Goal: Task Accomplishment & Management: Manage account settings

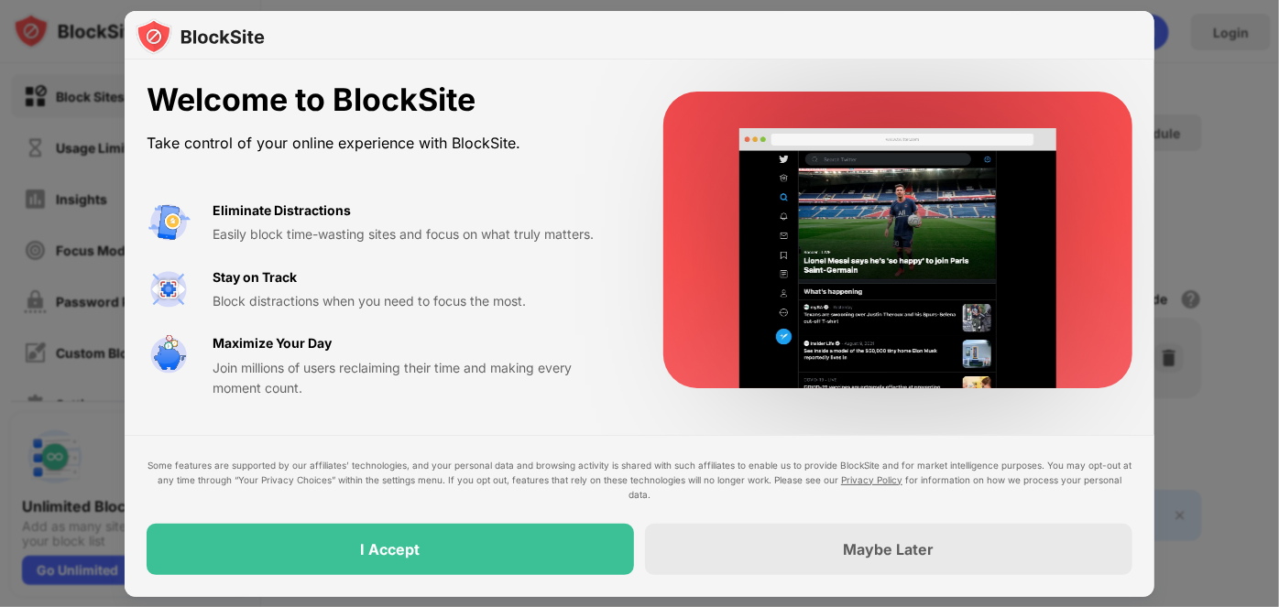
click at [869, 554] on div "Maybe Later" at bounding box center [889, 549] width 91 height 18
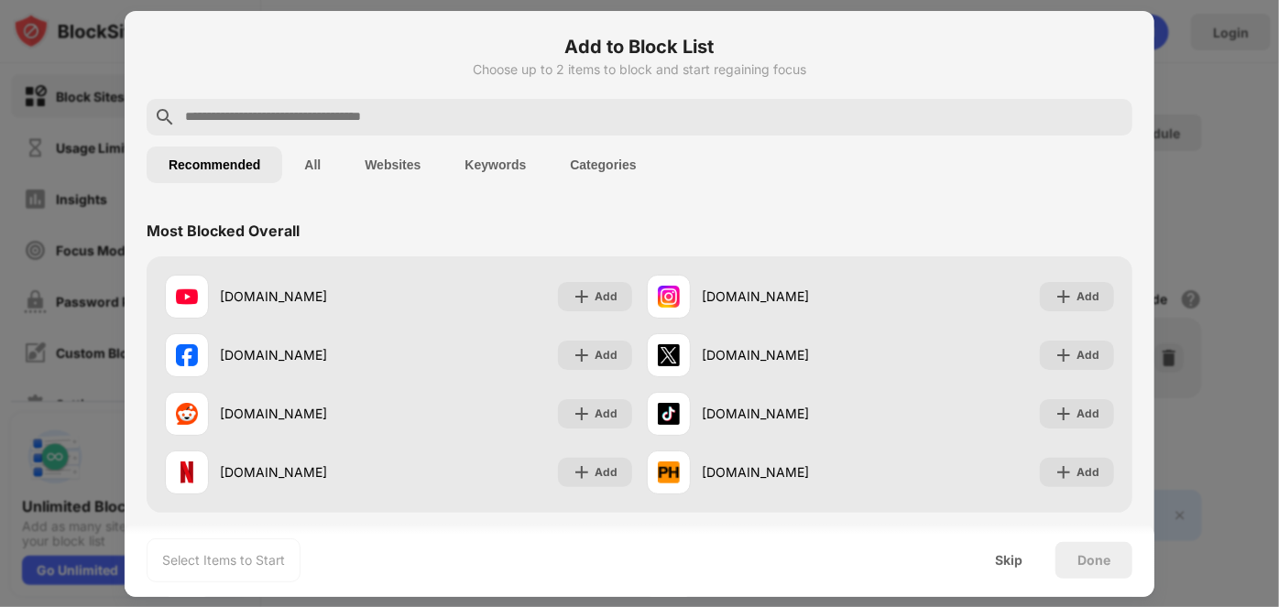
click at [312, 119] on input "text" at bounding box center [654, 117] width 942 height 22
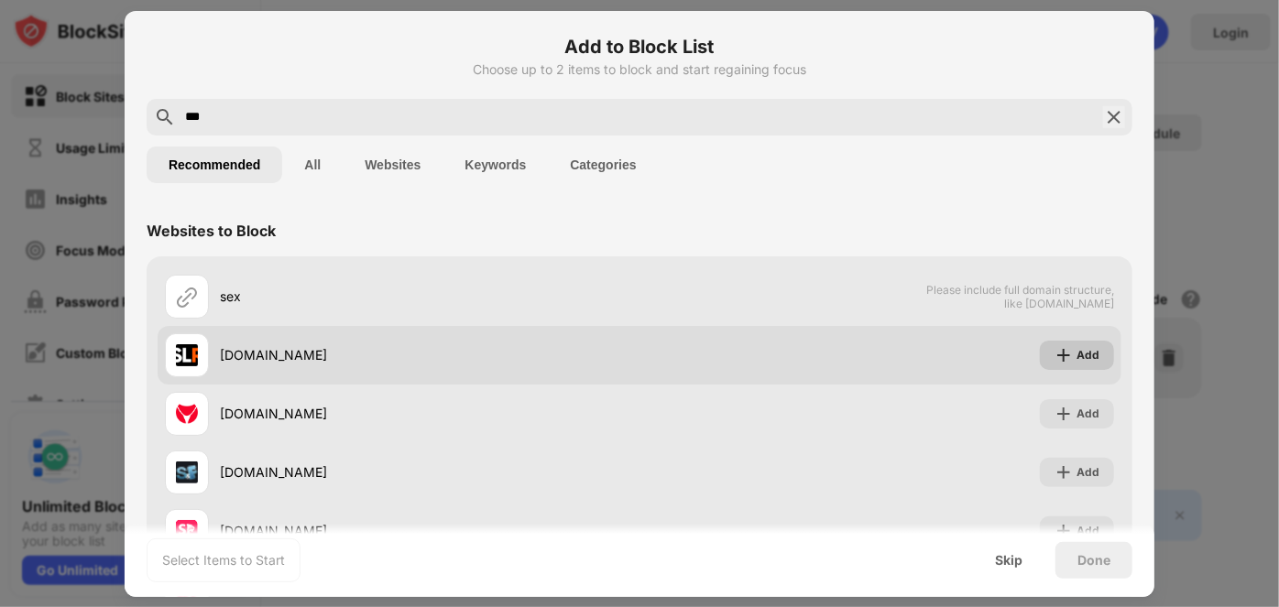
type input "***"
click at [1040, 360] on div "Add" at bounding box center [1077, 355] width 74 height 29
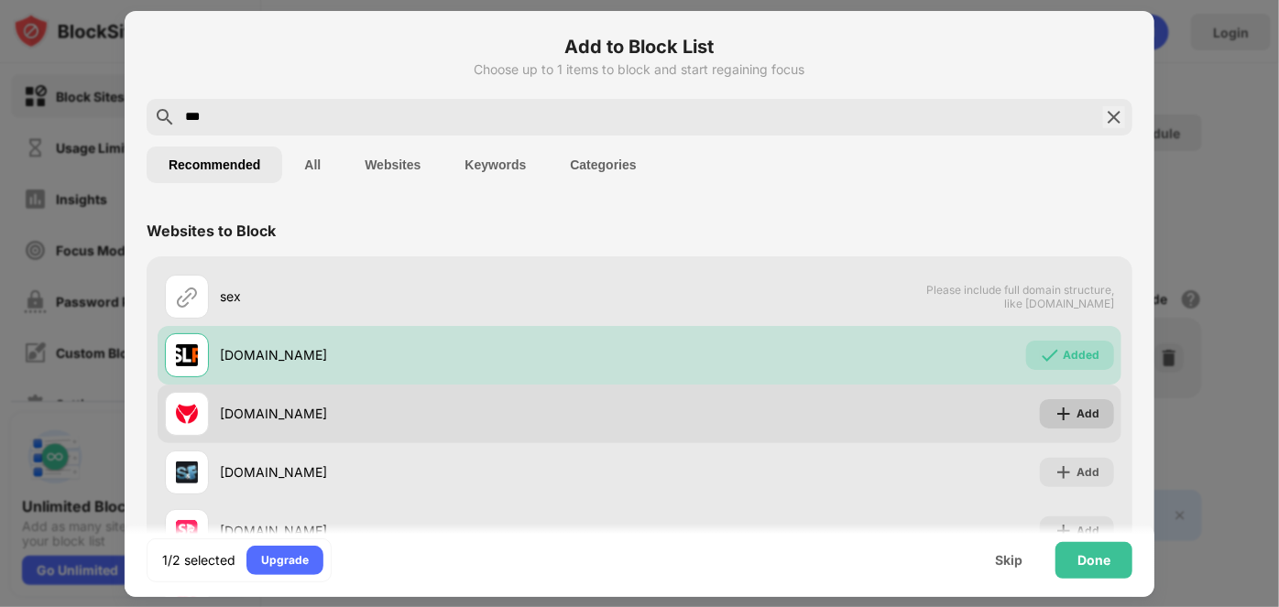
click at [1076, 420] on div "Add" at bounding box center [1087, 414] width 23 height 18
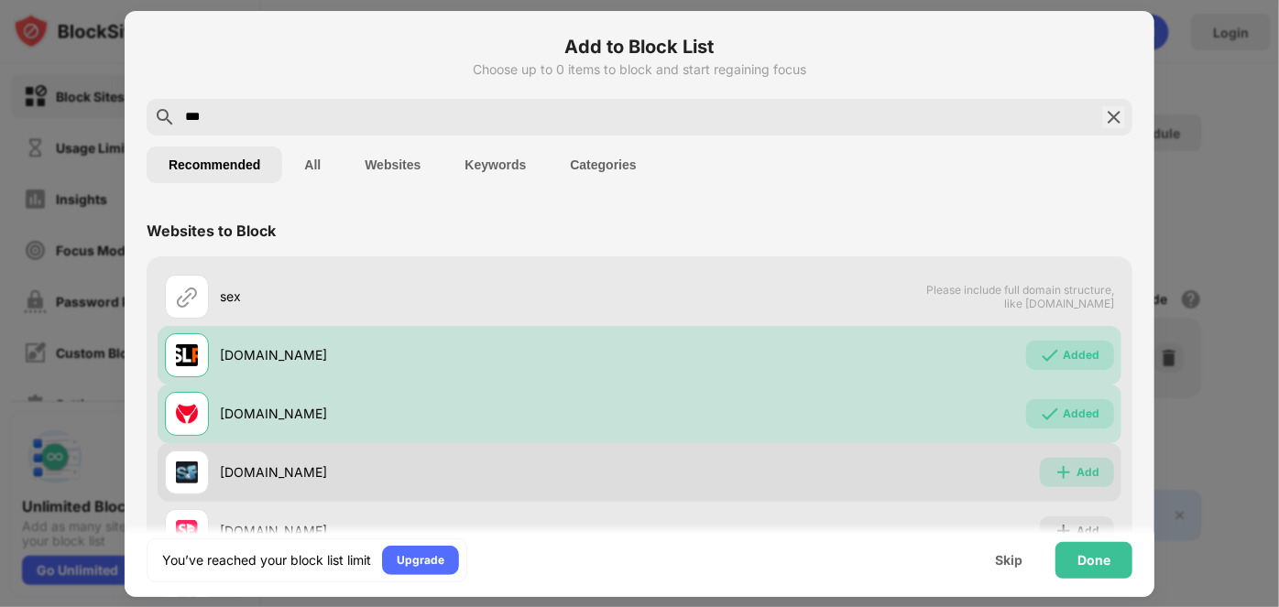
click at [1068, 484] on div "Add" at bounding box center [1077, 472] width 74 height 29
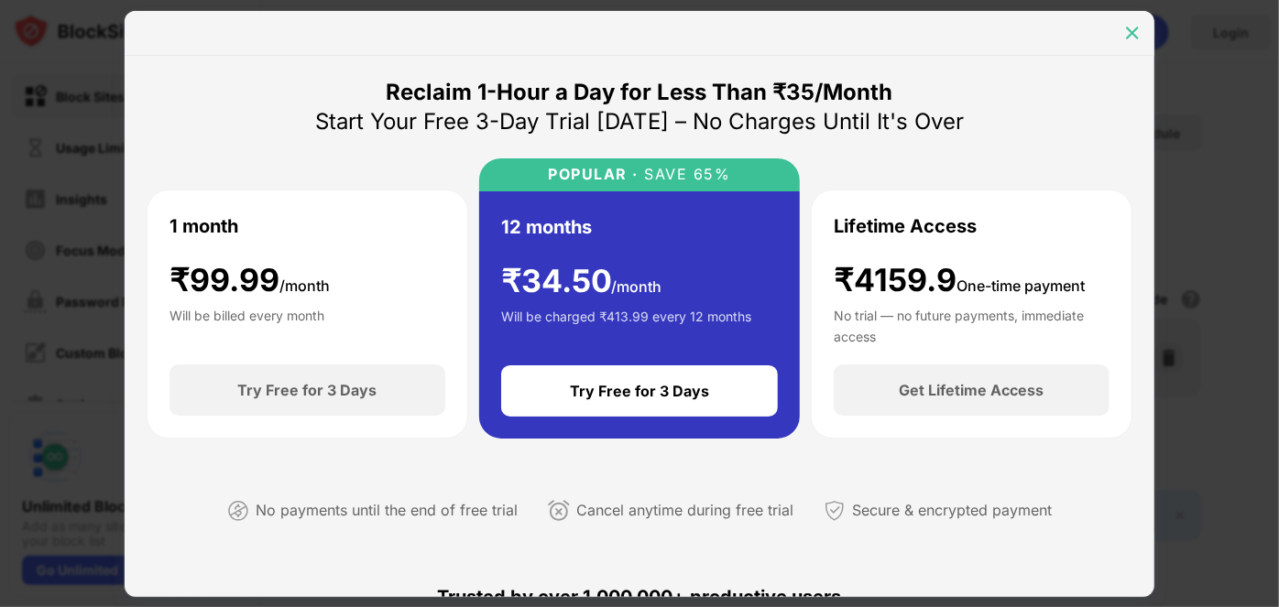
click at [1134, 22] on div at bounding box center [1131, 32] width 29 height 29
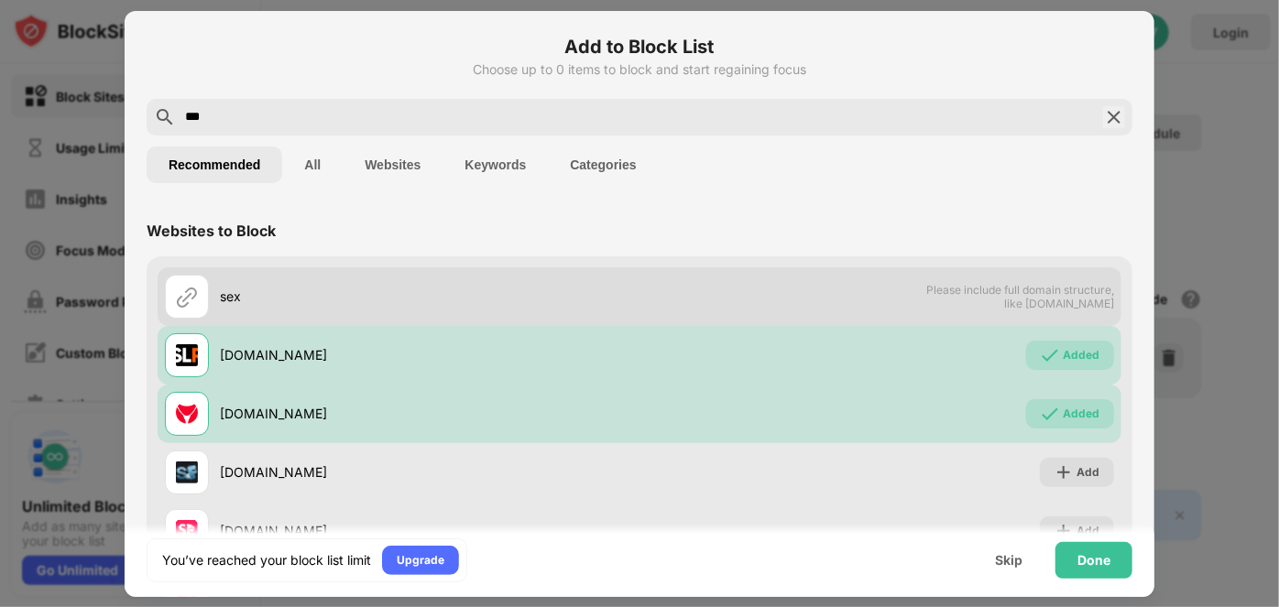
scroll to position [125, 0]
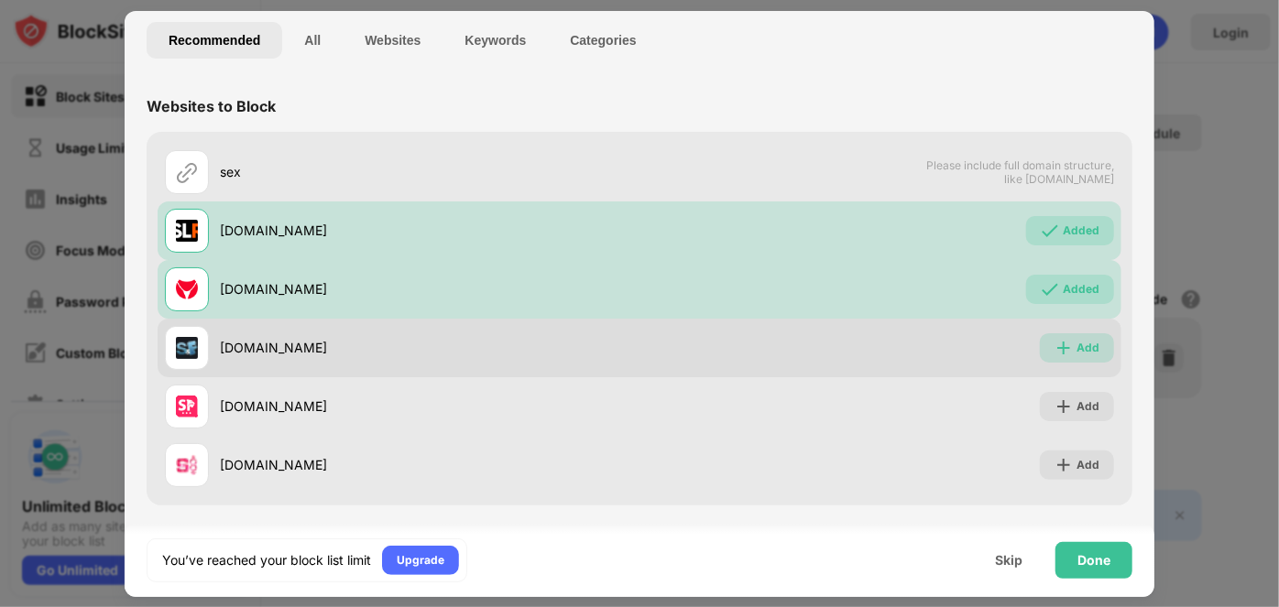
click at [1062, 347] on div "Add" at bounding box center [1077, 347] width 74 height 29
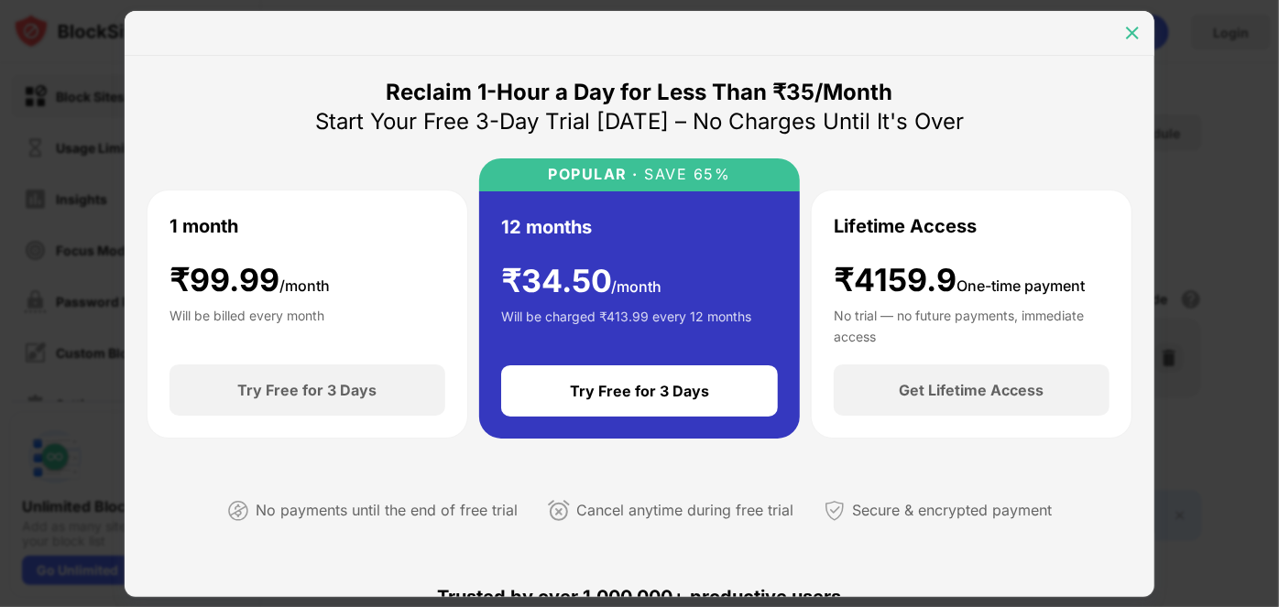
click at [1138, 29] on img at bounding box center [1132, 33] width 18 height 18
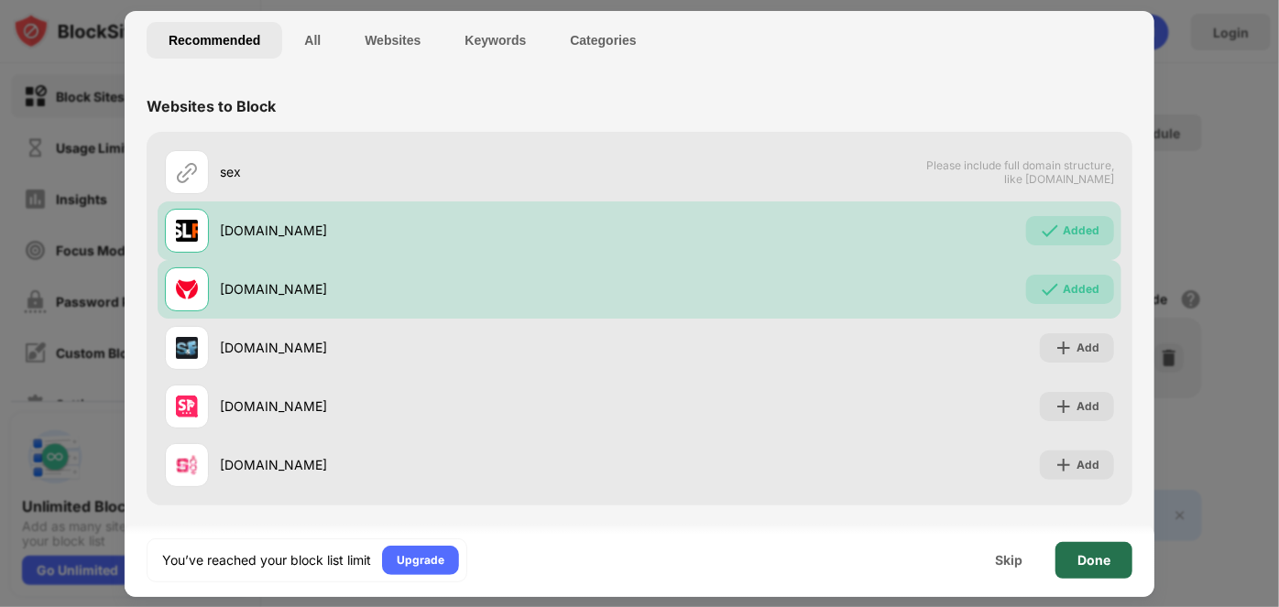
click at [1093, 562] on div "Done" at bounding box center [1093, 560] width 33 height 15
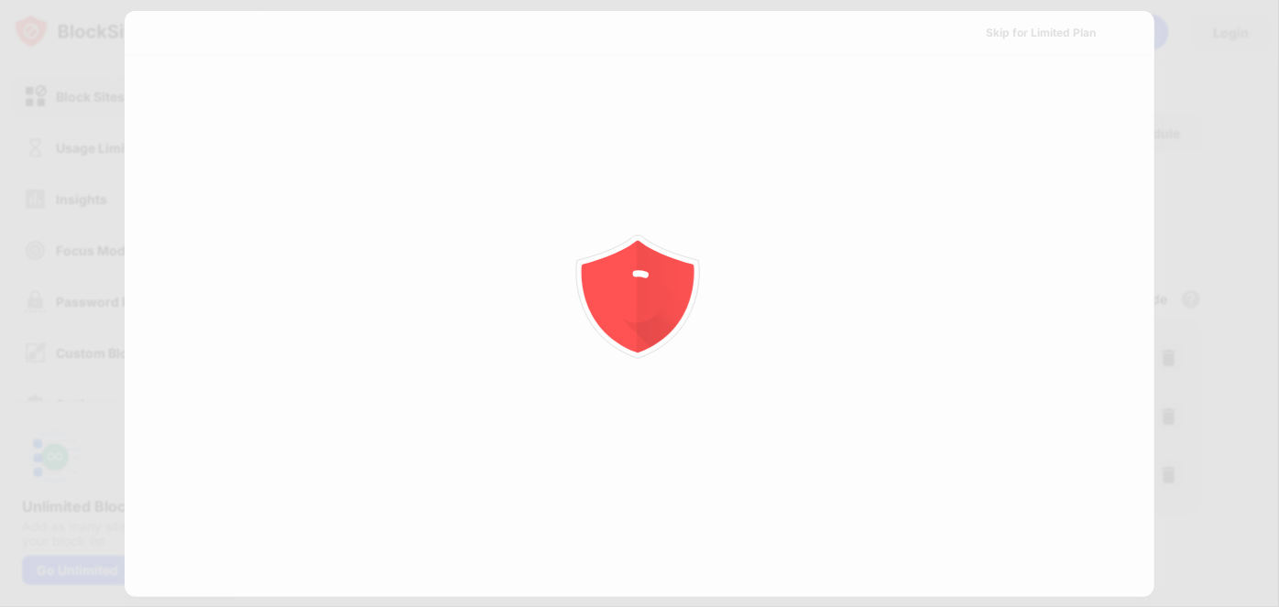
click at [1093, 562] on div at bounding box center [639, 303] width 1279 height 607
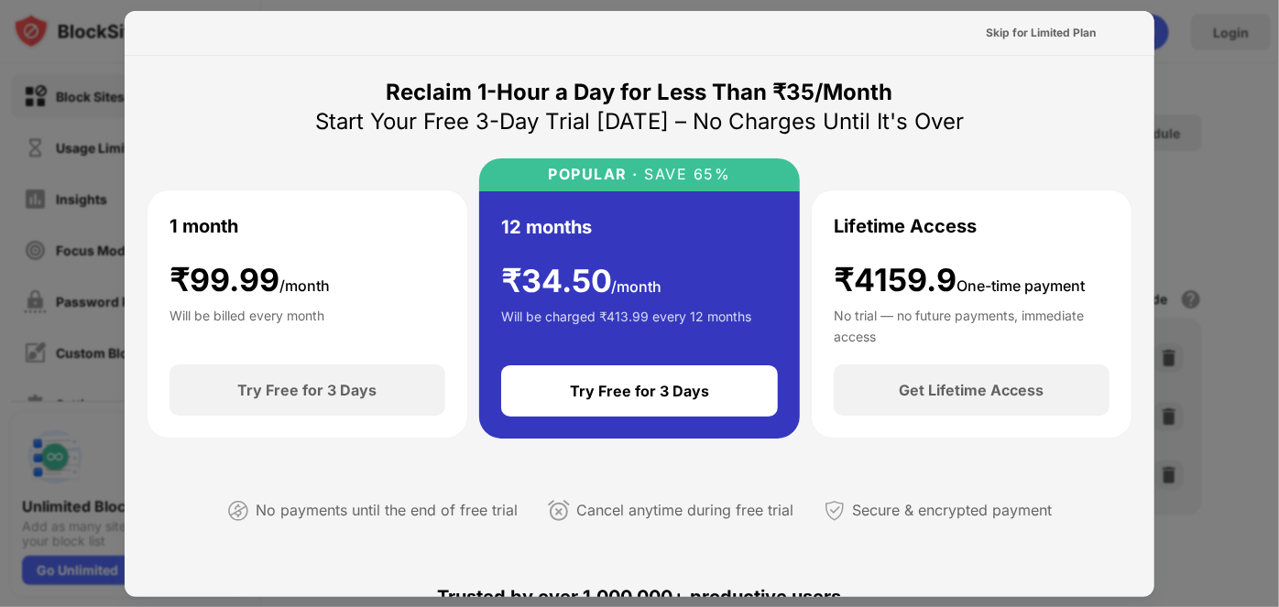
click at [1163, 120] on div at bounding box center [639, 303] width 1279 height 607
click at [1039, 12] on div "Skip for Limited Plan" at bounding box center [639, 33] width 1029 height 45
click at [1030, 34] on div "Skip for Limited Plan" at bounding box center [1040, 33] width 110 height 18
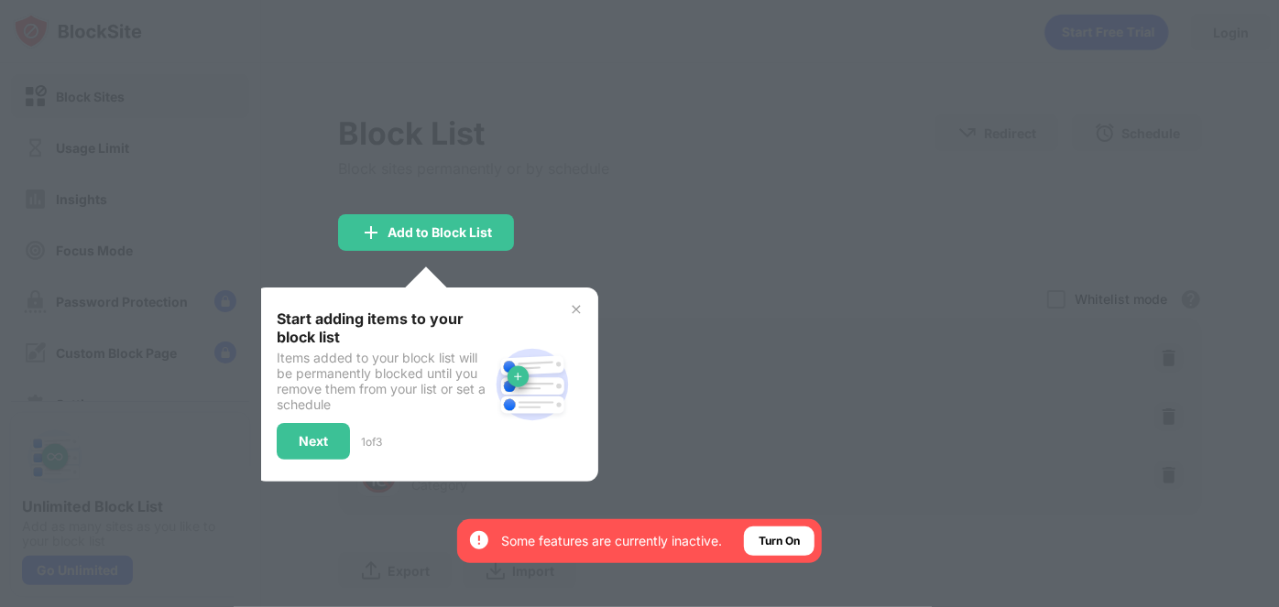
click at [635, 119] on div at bounding box center [639, 303] width 1279 height 607
click at [455, 236] on div "Add to Block List" at bounding box center [439, 232] width 104 height 15
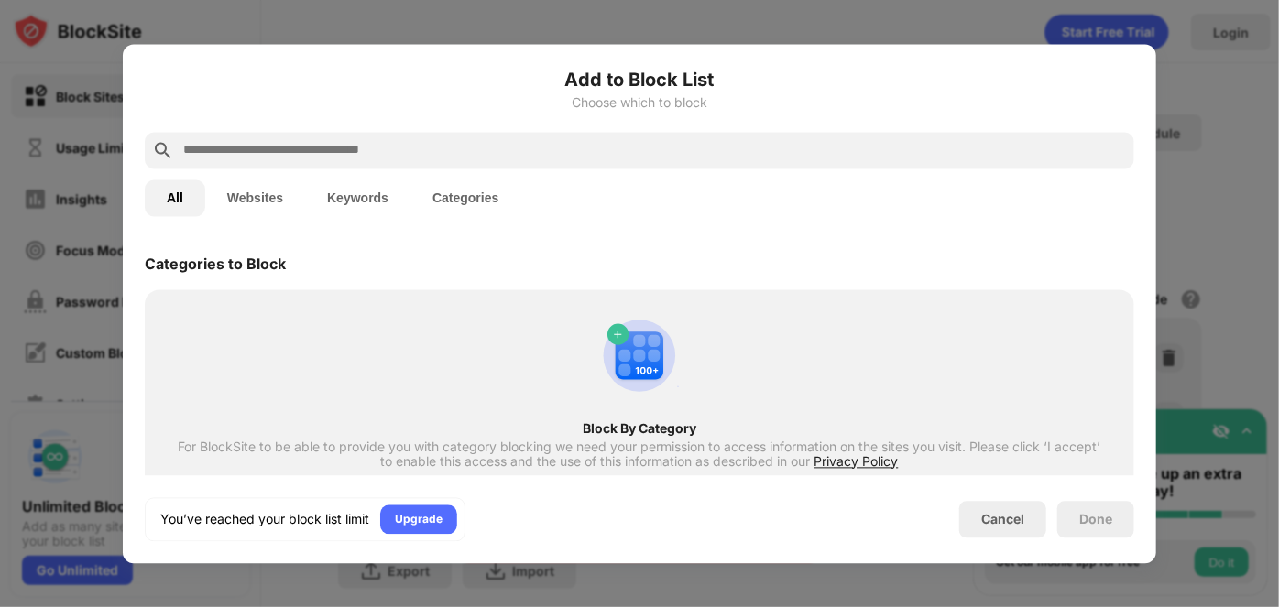
click at [615, 154] on input "text" at bounding box center [653, 150] width 945 height 22
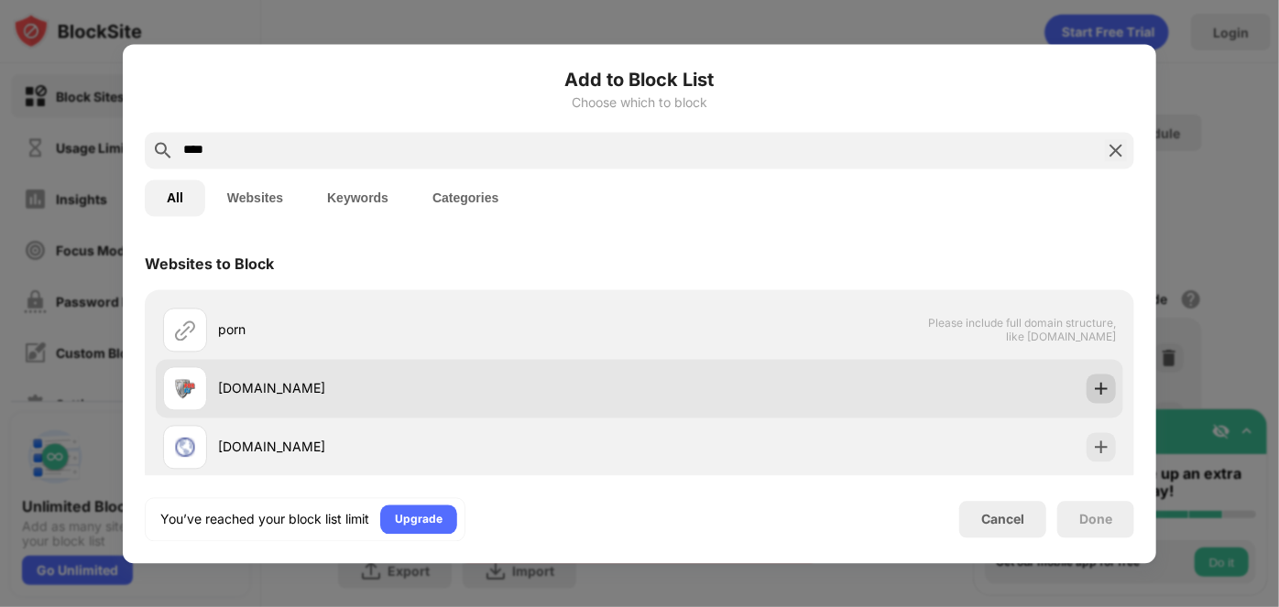
click at [1092, 384] on img at bounding box center [1101, 388] width 18 height 18
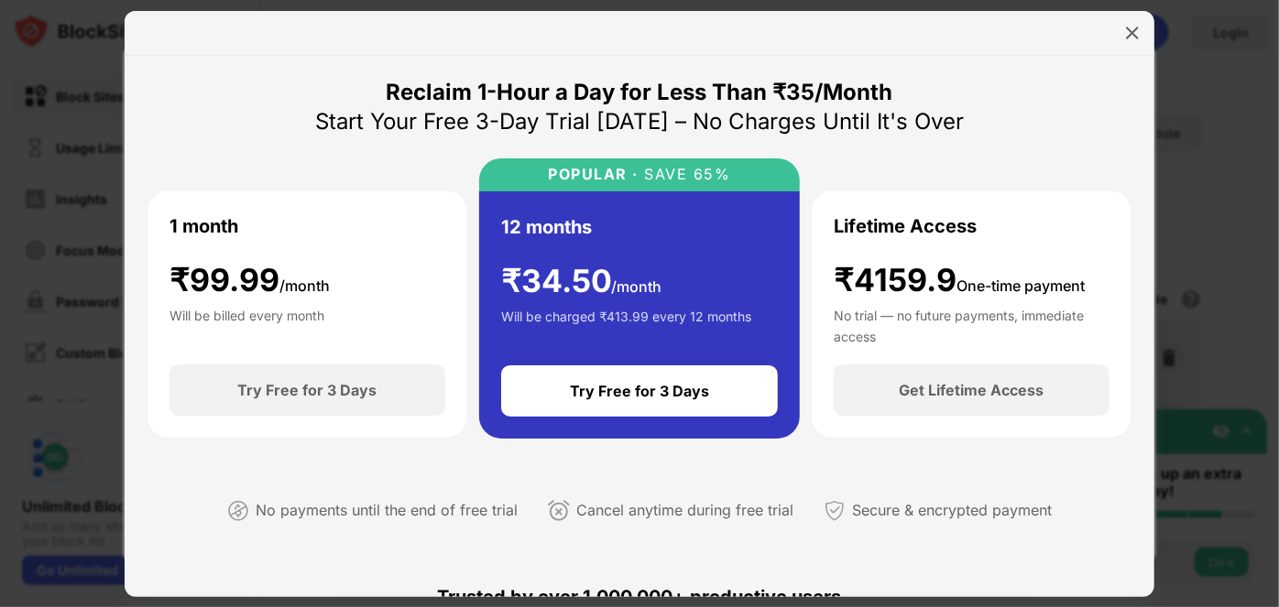
click at [1093, 256] on div "Lifetime Access ₹4159.9 One-time payment No trial — no future payments, immedia…" at bounding box center [971, 277] width 276 height 131
click at [1132, 27] on img at bounding box center [1132, 33] width 18 height 18
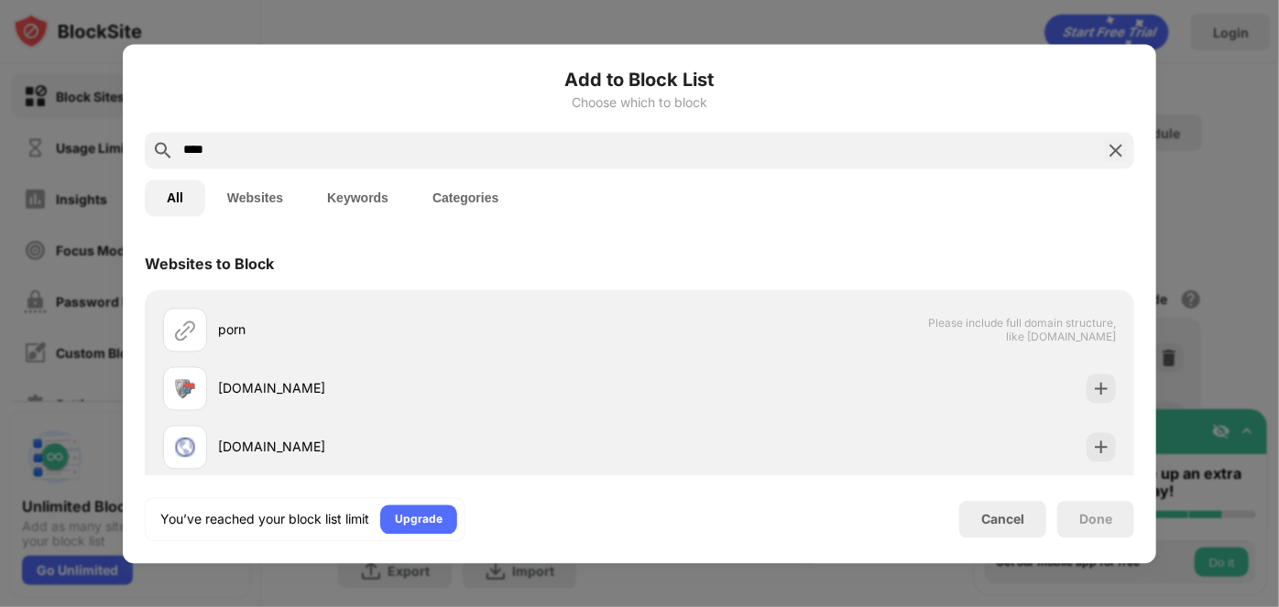
click at [557, 149] on input "****" at bounding box center [639, 150] width 916 height 22
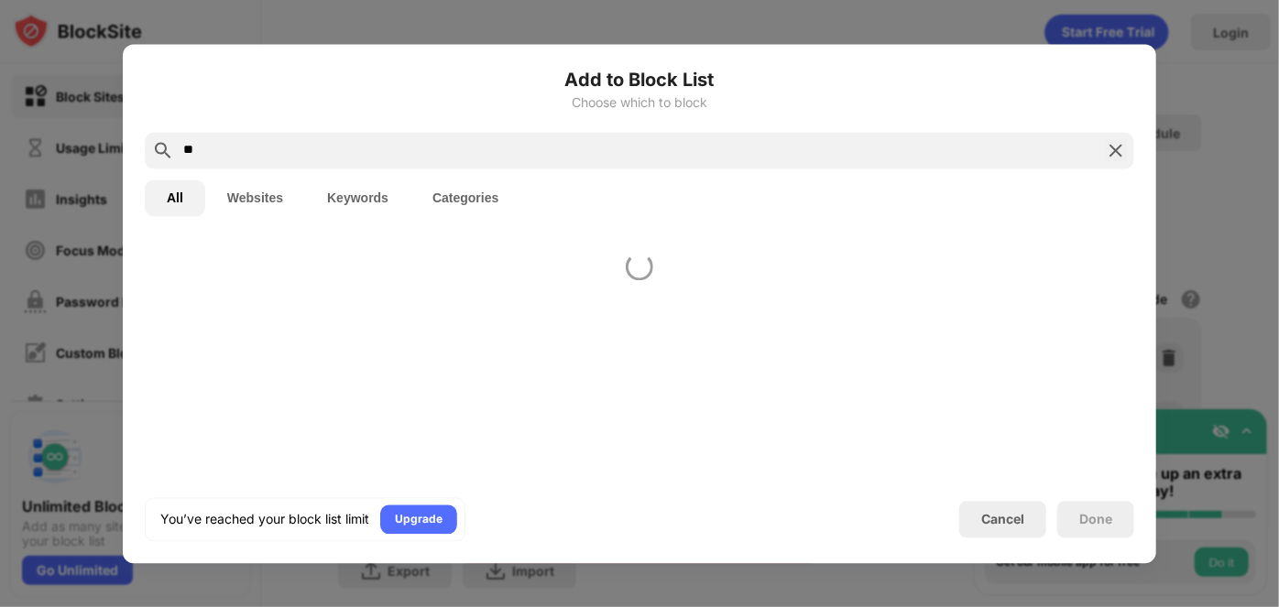
type input "*"
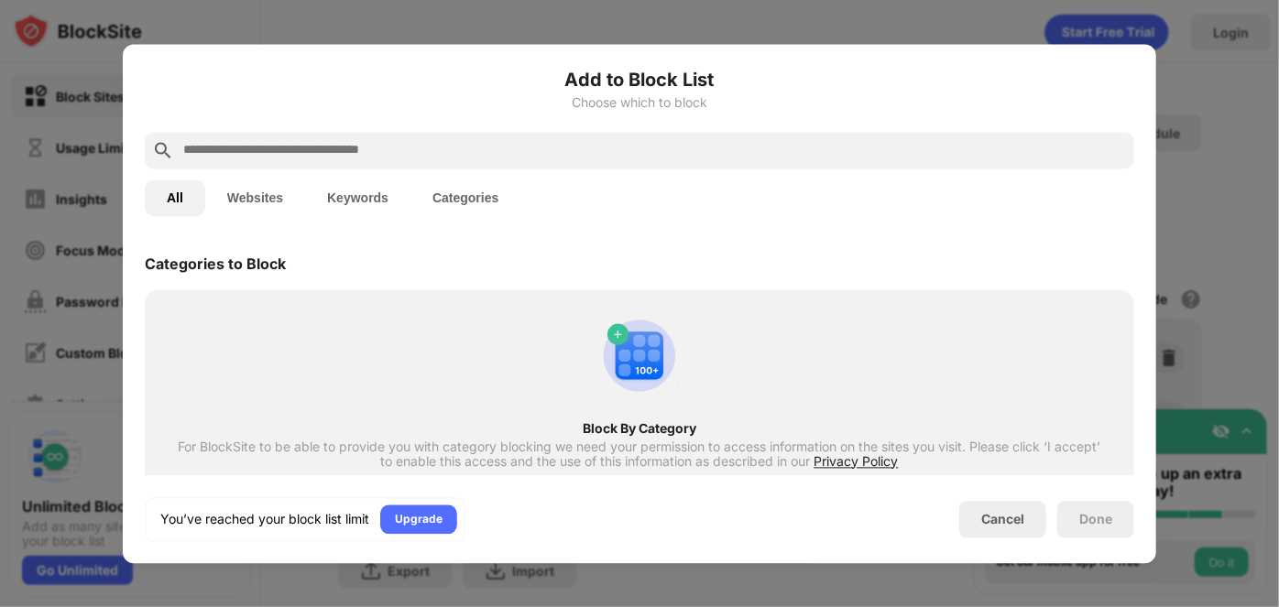
click at [1198, 312] on div at bounding box center [639, 303] width 1279 height 607
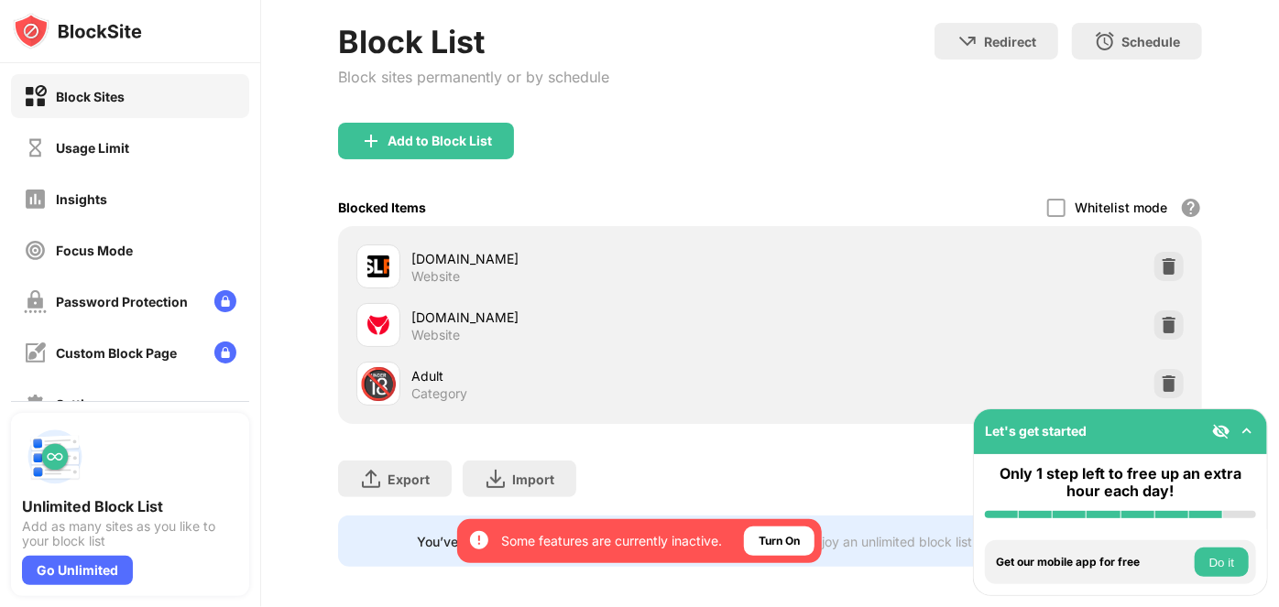
scroll to position [114, 0]
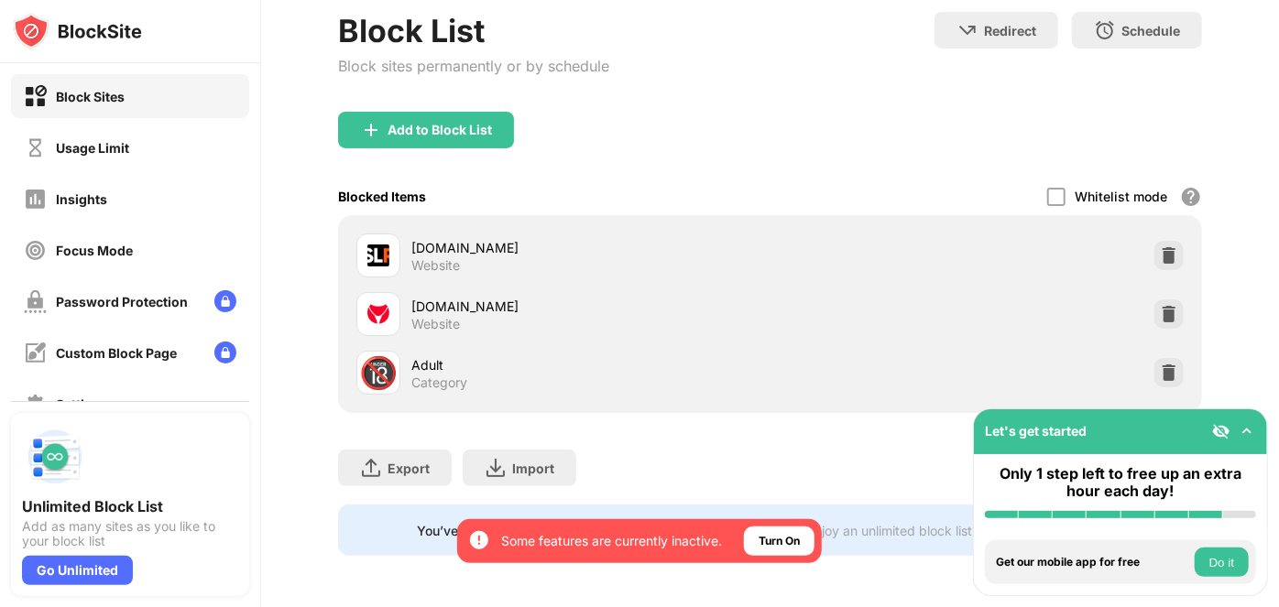
click at [1167, 255] on div at bounding box center [1168, 255] width 29 height 29
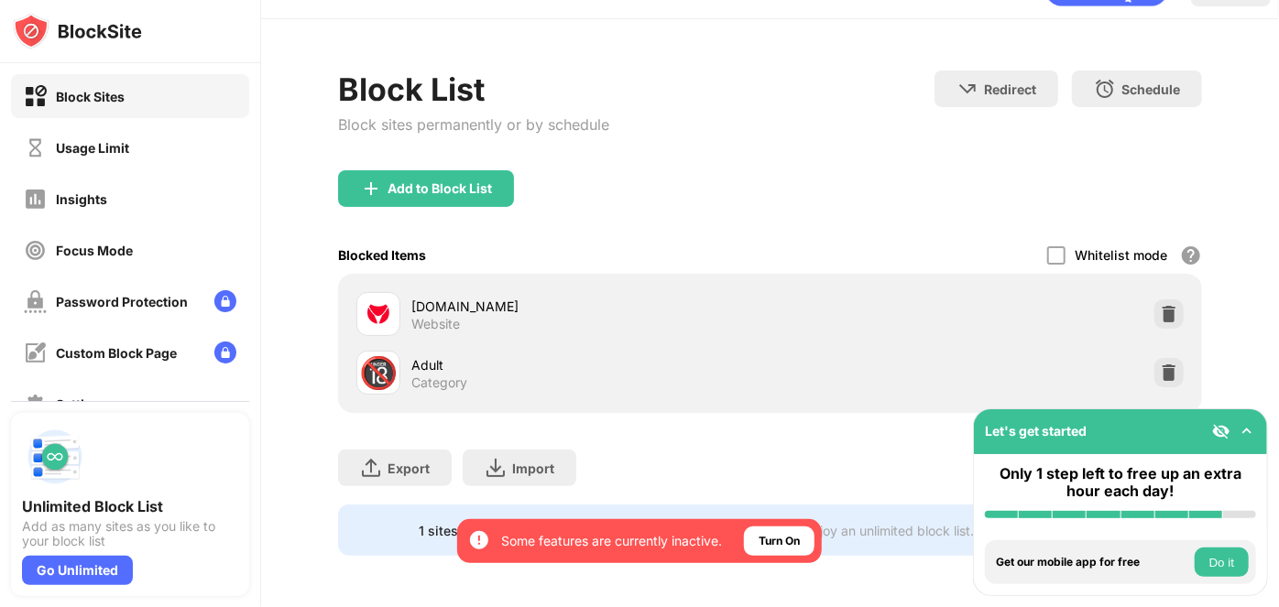
scroll to position [55, 0]
click at [1149, 285] on div "[DOMAIN_NAME] Website" at bounding box center [770, 314] width 843 height 59
click at [1160, 305] on img at bounding box center [1169, 314] width 18 height 18
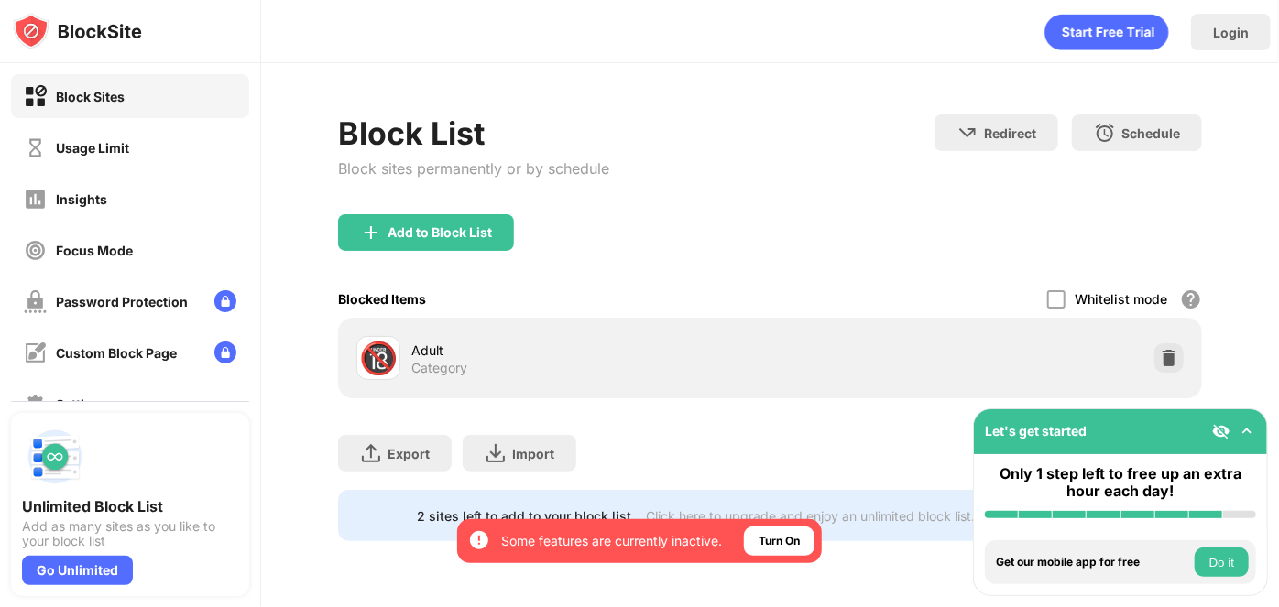
scroll to position [0, 0]
click at [462, 227] on div "Add to Block List" at bounding box center [439, 232] width 104 height 15
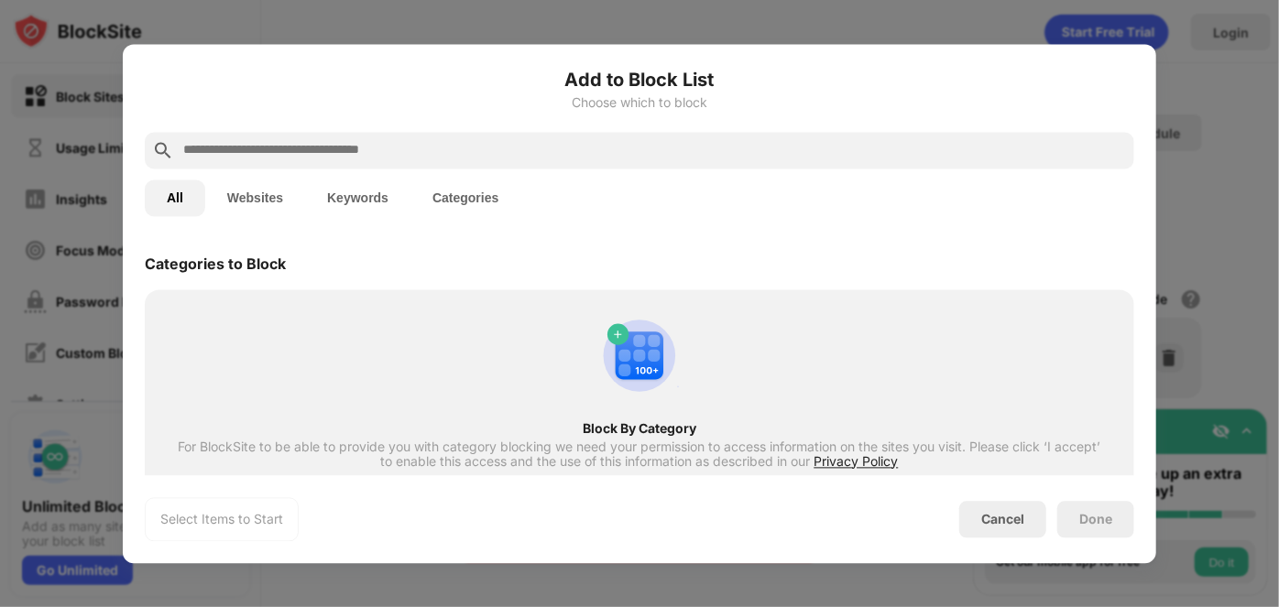
click at [534, 146] on input "text" at bounding box center [653, 150] width 945 height 22
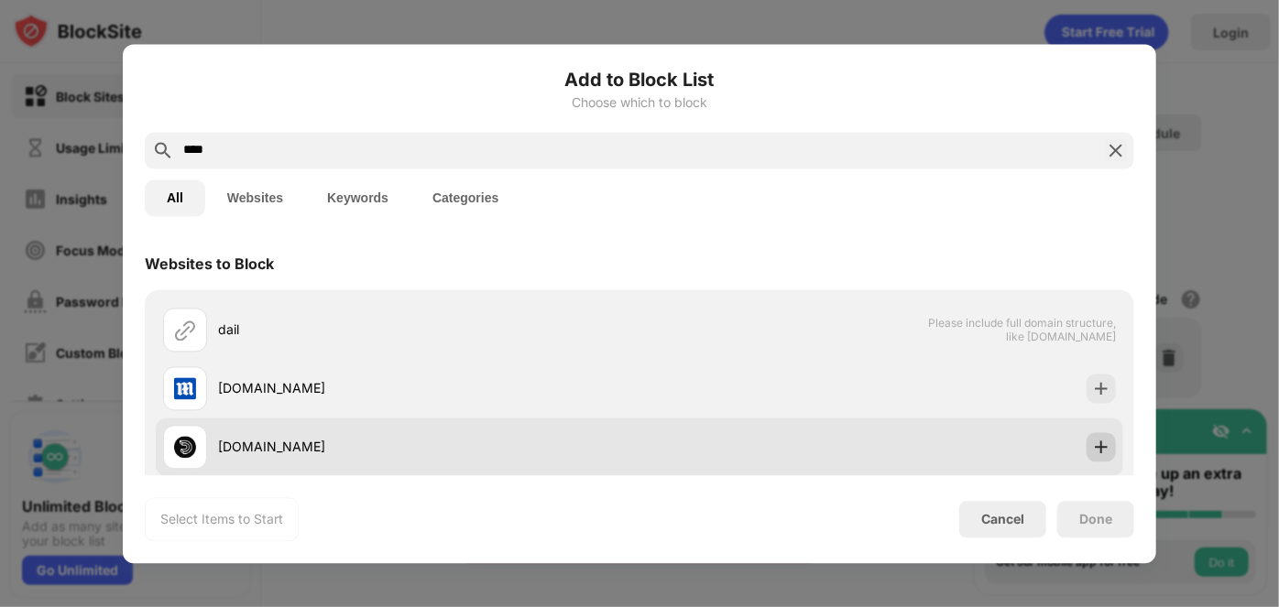
type input "****"
click at [1092, 438] on img at bounding box center [1101, 447] width 18 height 18
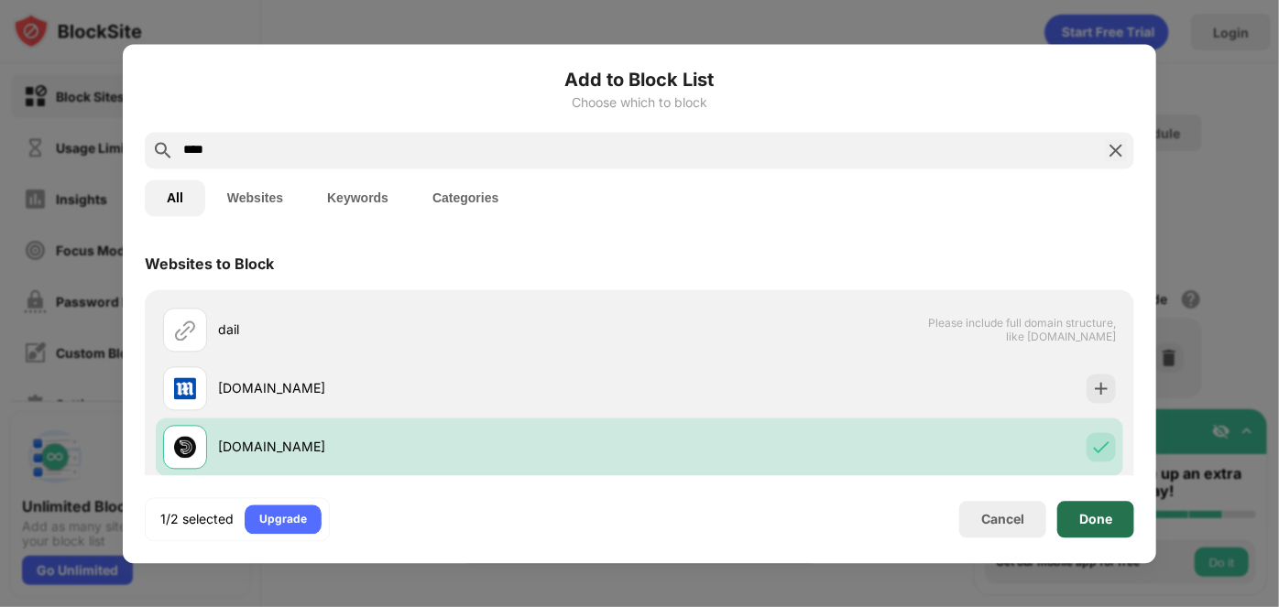
click at [1074, 517] on div "Done" at bounding box center [1095, 519] width 77 height 37
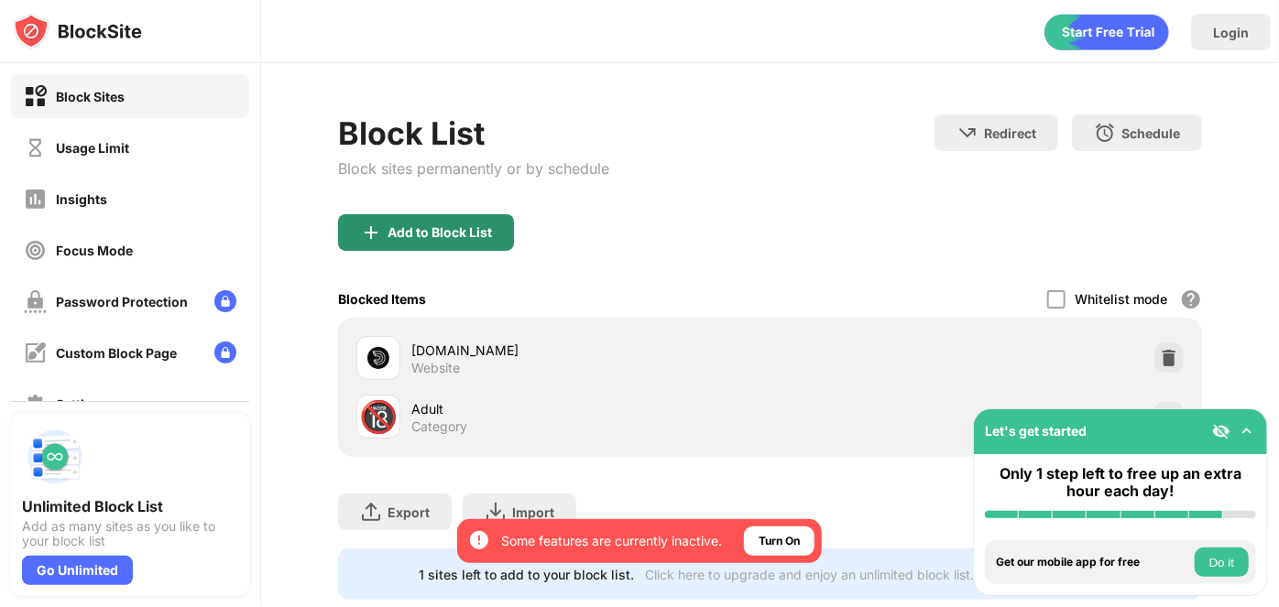
click at [461, 245] on div "Add to Block List" at bounding box center [426, 232] width 176 height 37
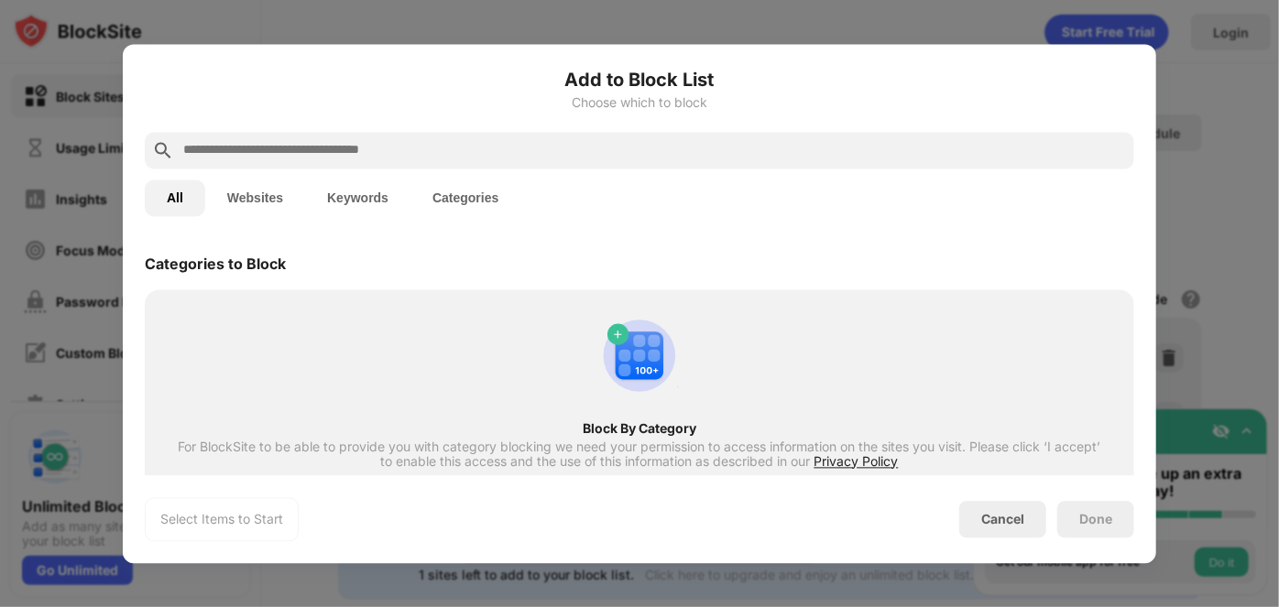
click at [822, 152] on input "text" at bounding box center [653, 150] width 945 height 22
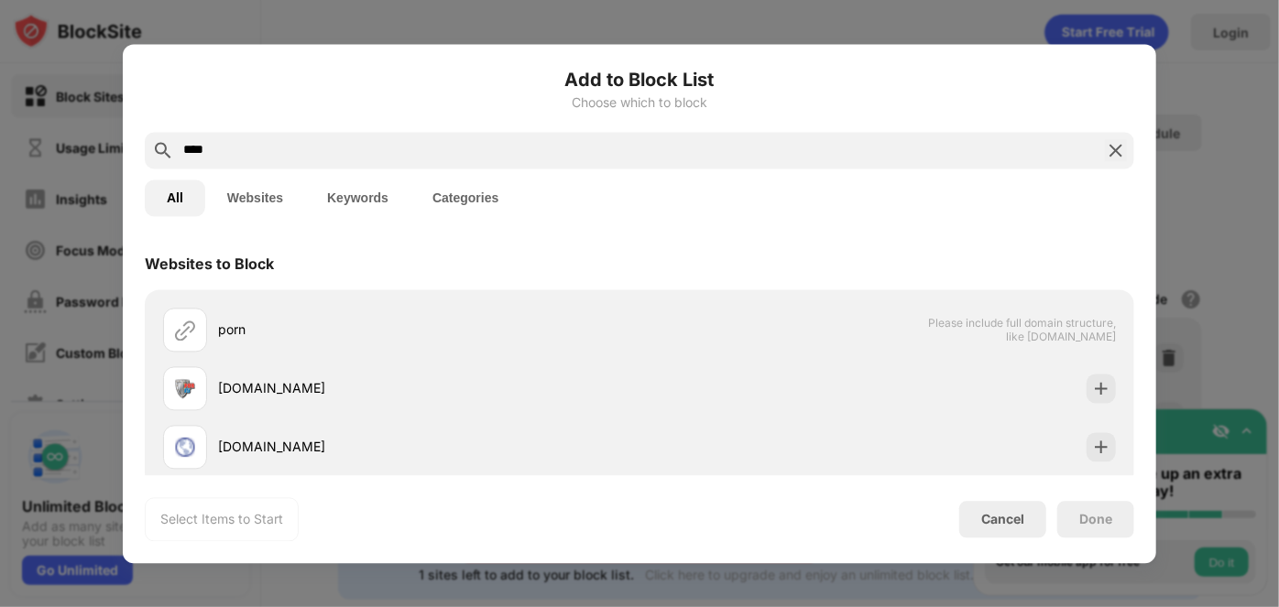
type input "****"
click at [1118, 146] on img at bounding box center [1116, 150] width 22 height 22
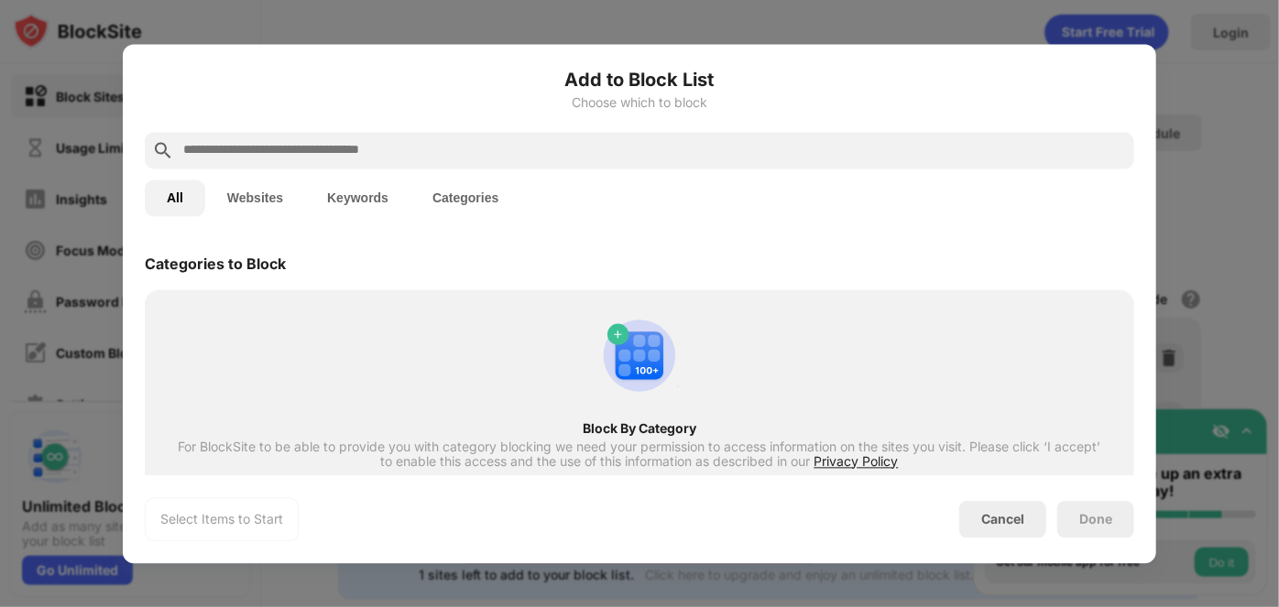
click at [939, 150] on input "text" at bounding box center [653, 150] width 945 height 22
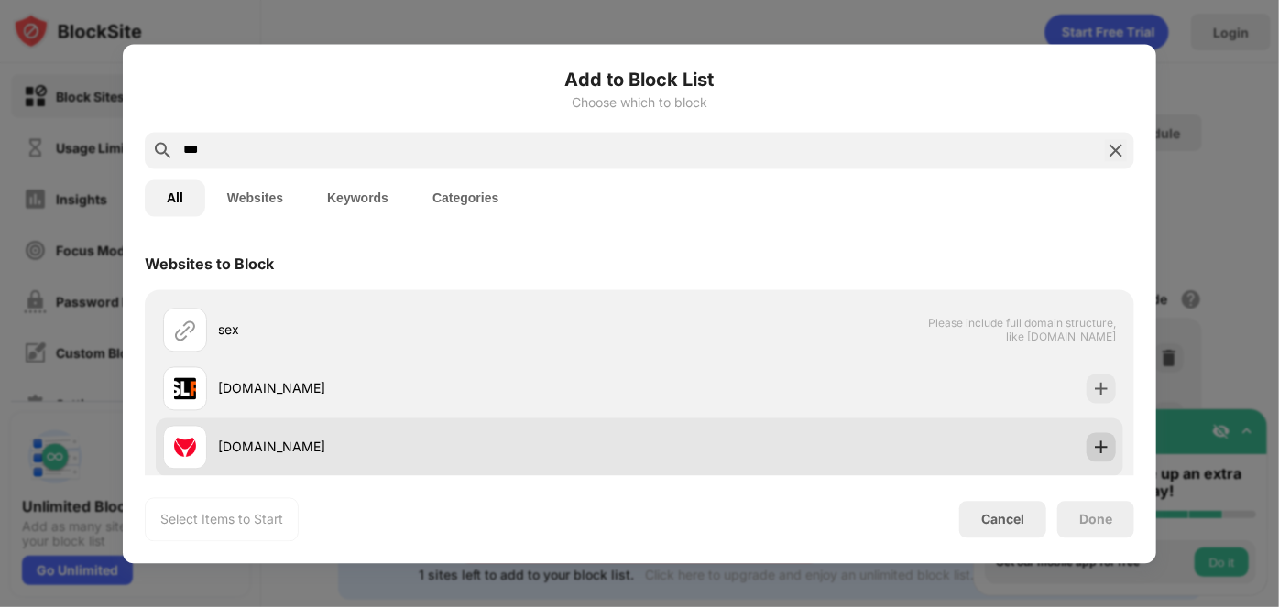
type input "***"
click at [1094, 438] on img at bounding box center [1101, 447] width 18 height 18
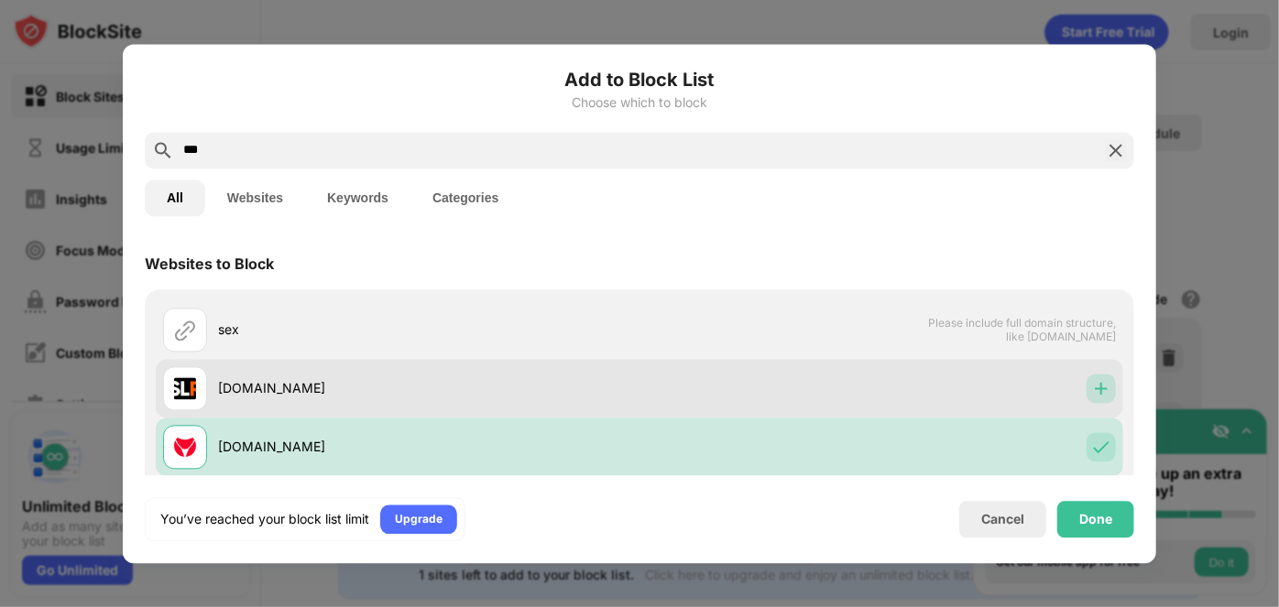
click at [1092, 384] on img at bounding box center [1101, 388] width 18 height 18
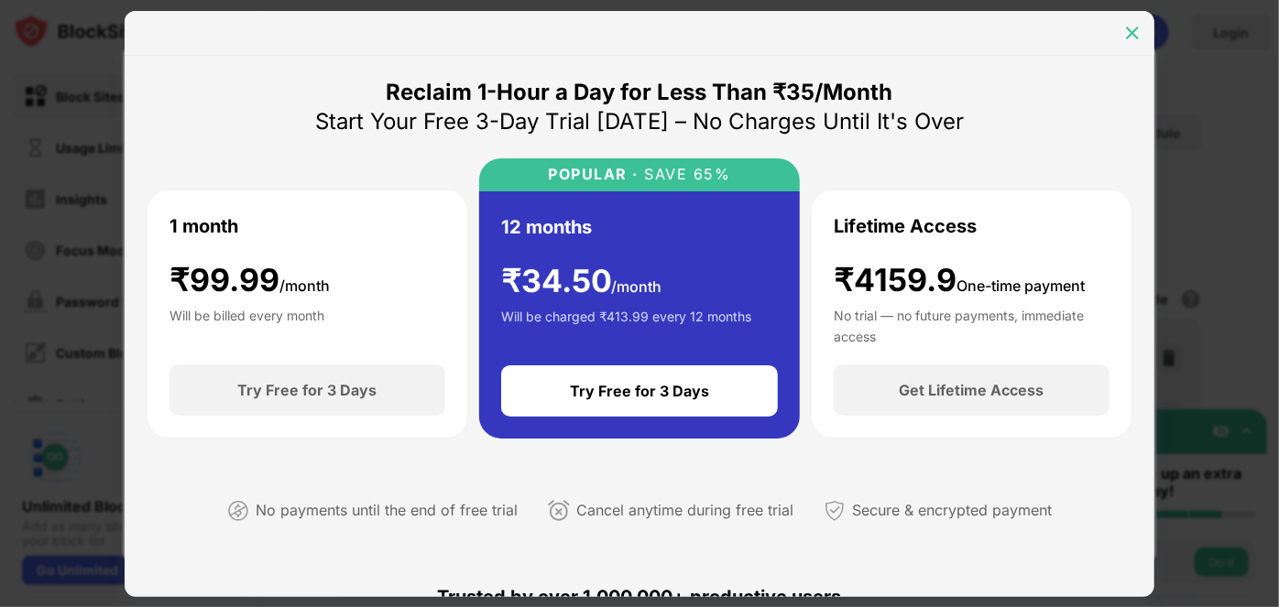
click at [1140, 25] on img at bounding box center [1132, 33] width 18 height 18
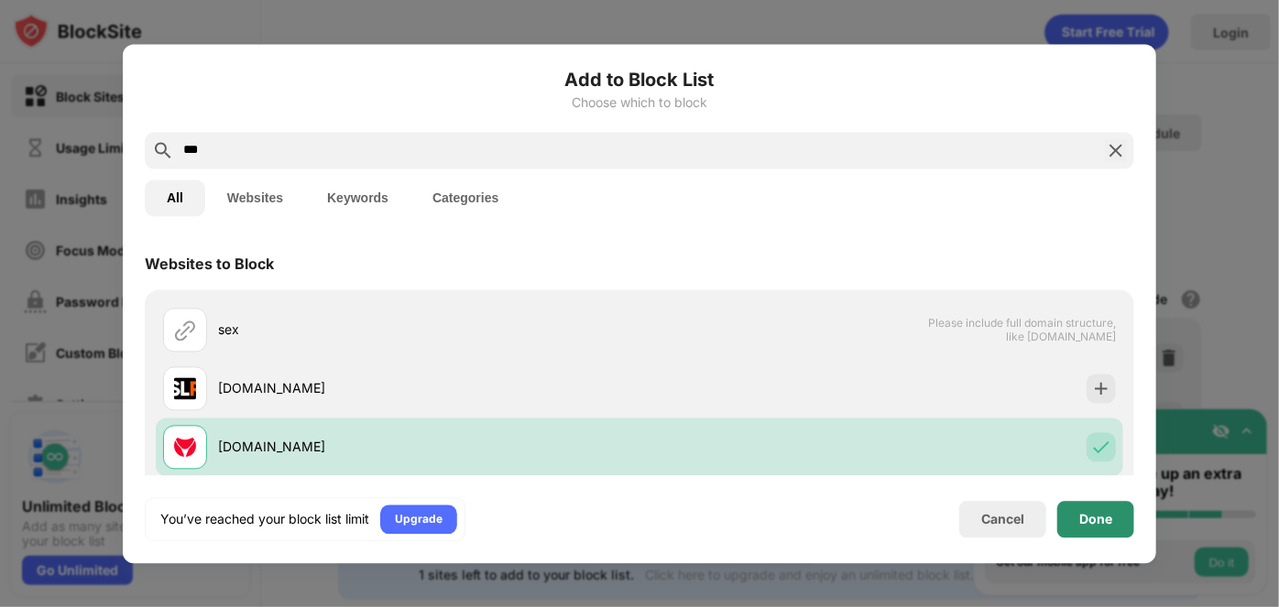
click at [1095, 506] on div "Done" at bounding box center [1095, 519] width 77 height 37
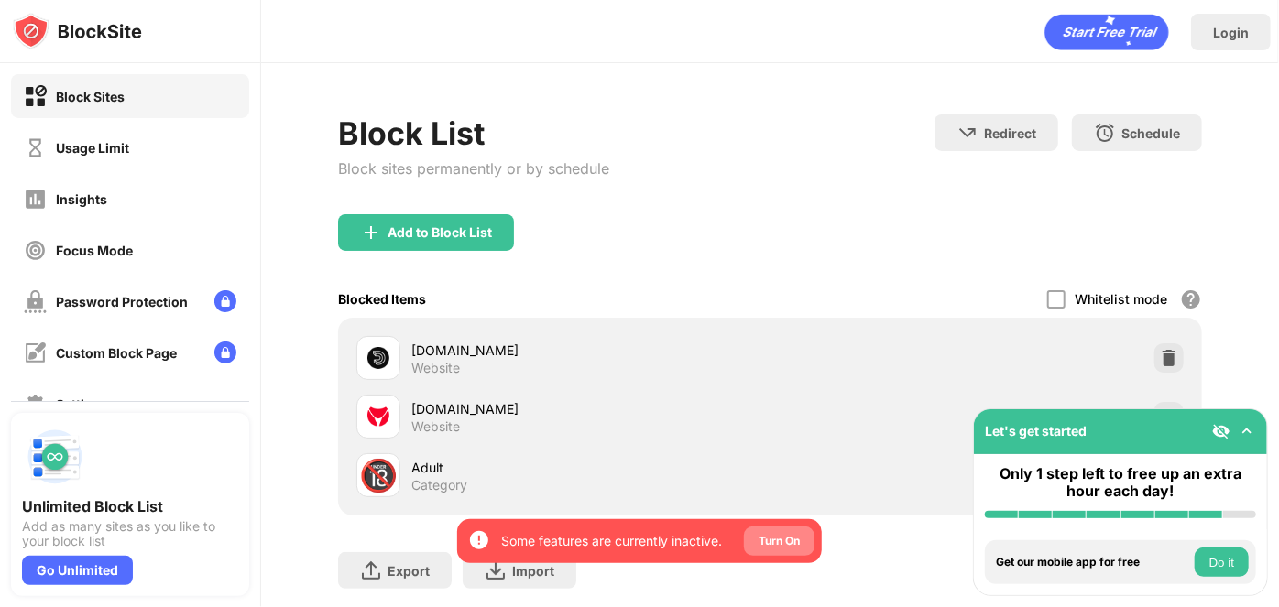
click at [789, 539] on div "Turn On" at bounding box center [778, 541] width 41 height 18
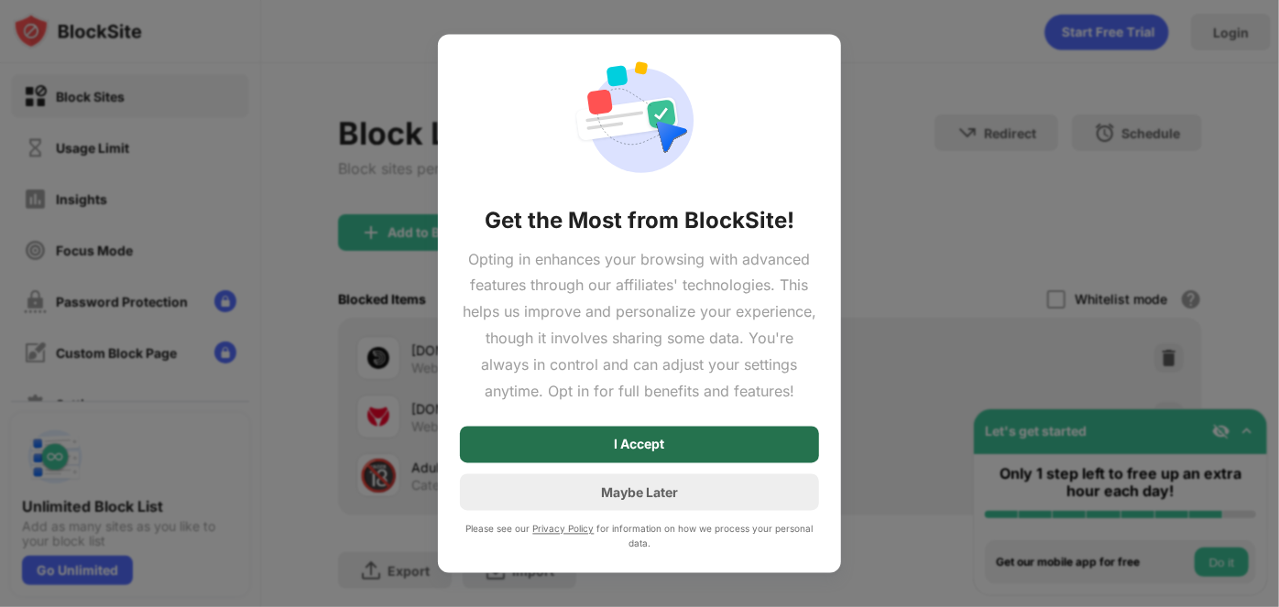
click at [753, 448] on div "I Accept" at bounding box center [639, 445] width 359 height 37
